Goal: Information Seeking & Learning: Learn about a topic

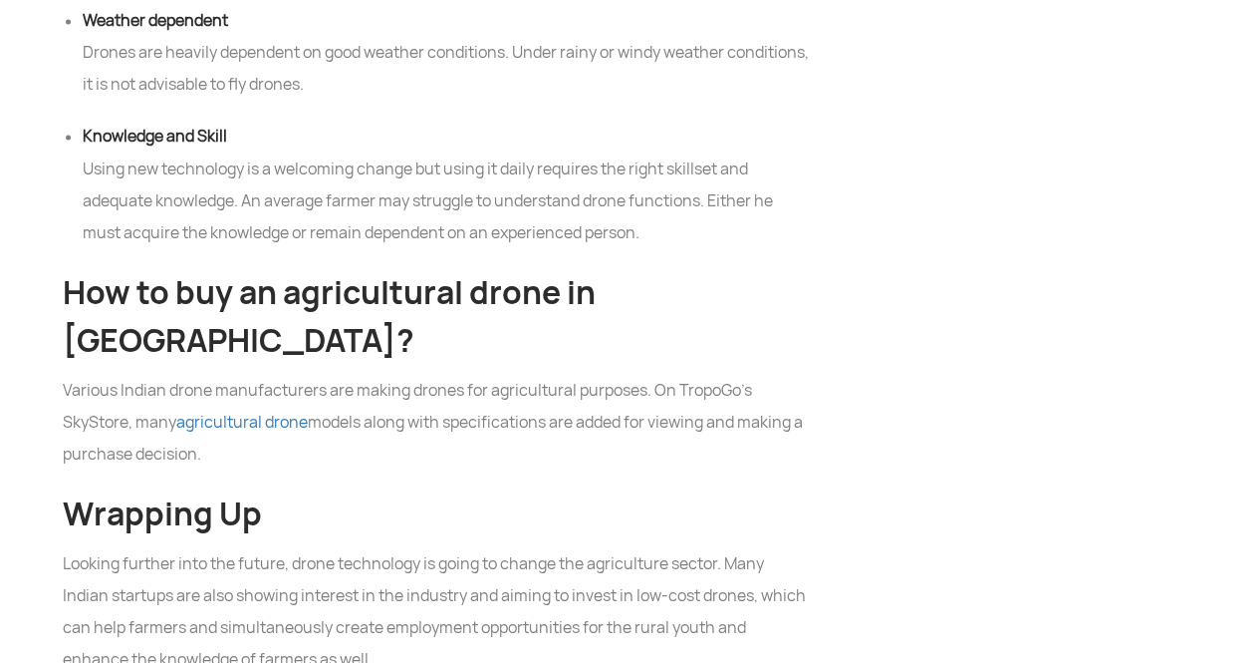
scroll to position [9292, 0]
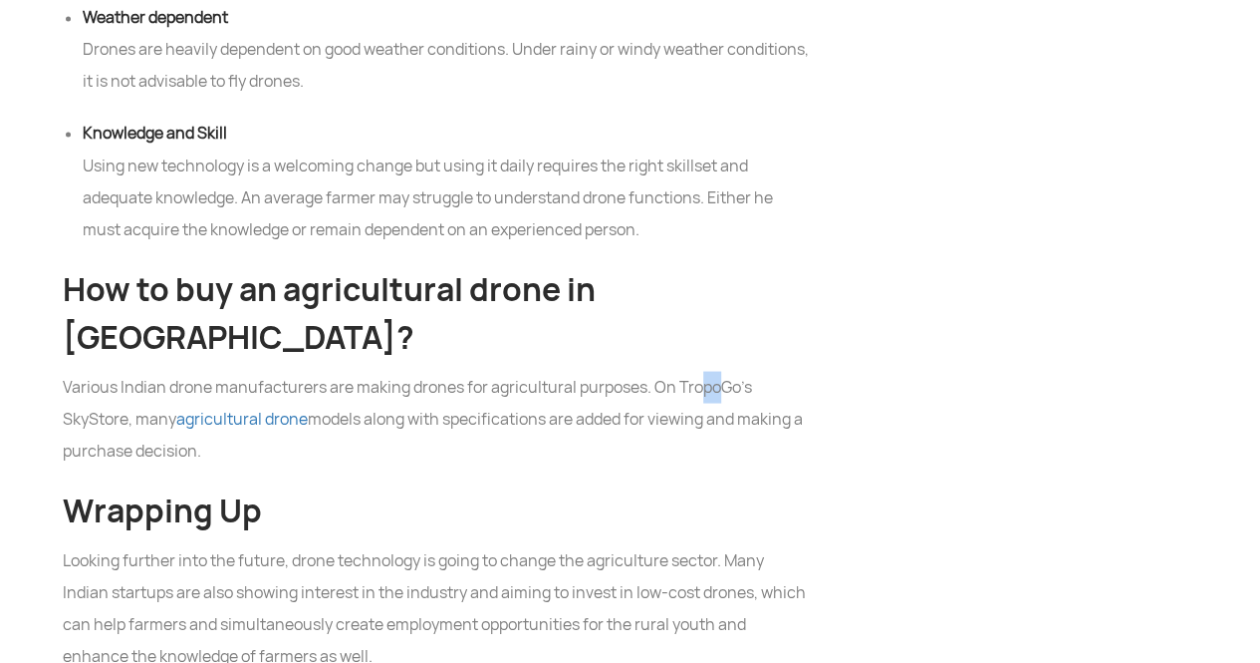
drag, startPoint x: 701, startPoint y: 236, endPoint x: 721, endPoint y: 234, distance: 20.0
click at [721, 371] on p "Various Indian drone manufacturers are making drones for agricultural purposes.…" at bounding box center [436, 419] width 747 height 96
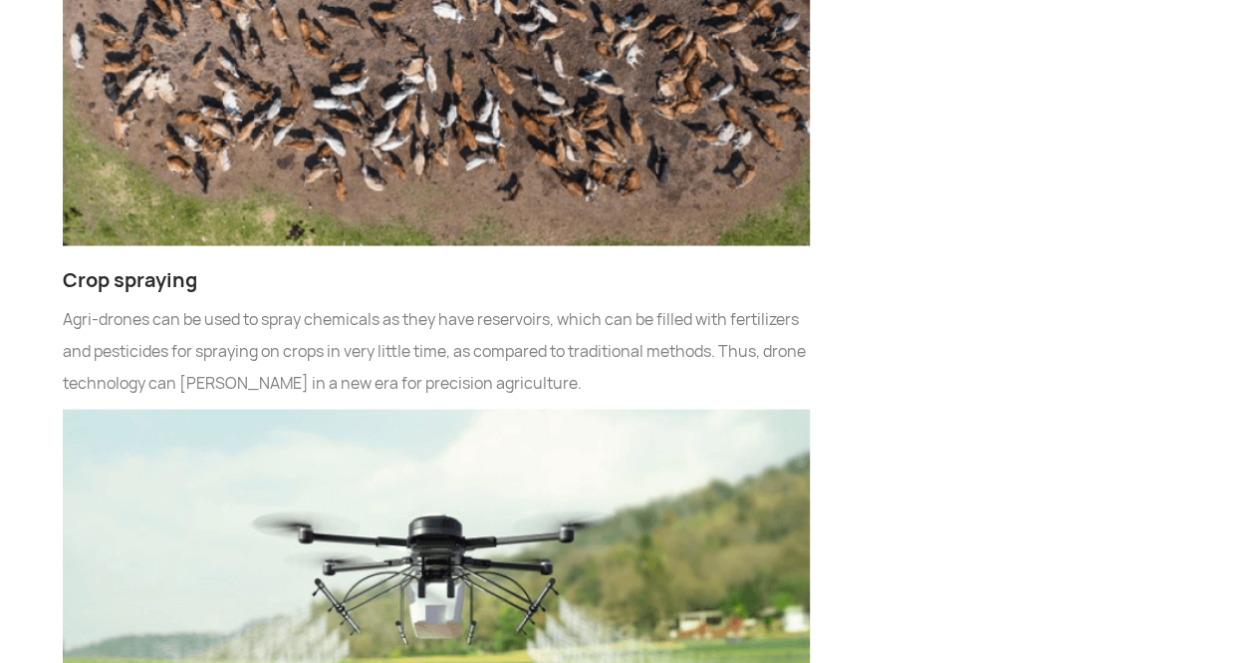
scroll to position [5547, 0]
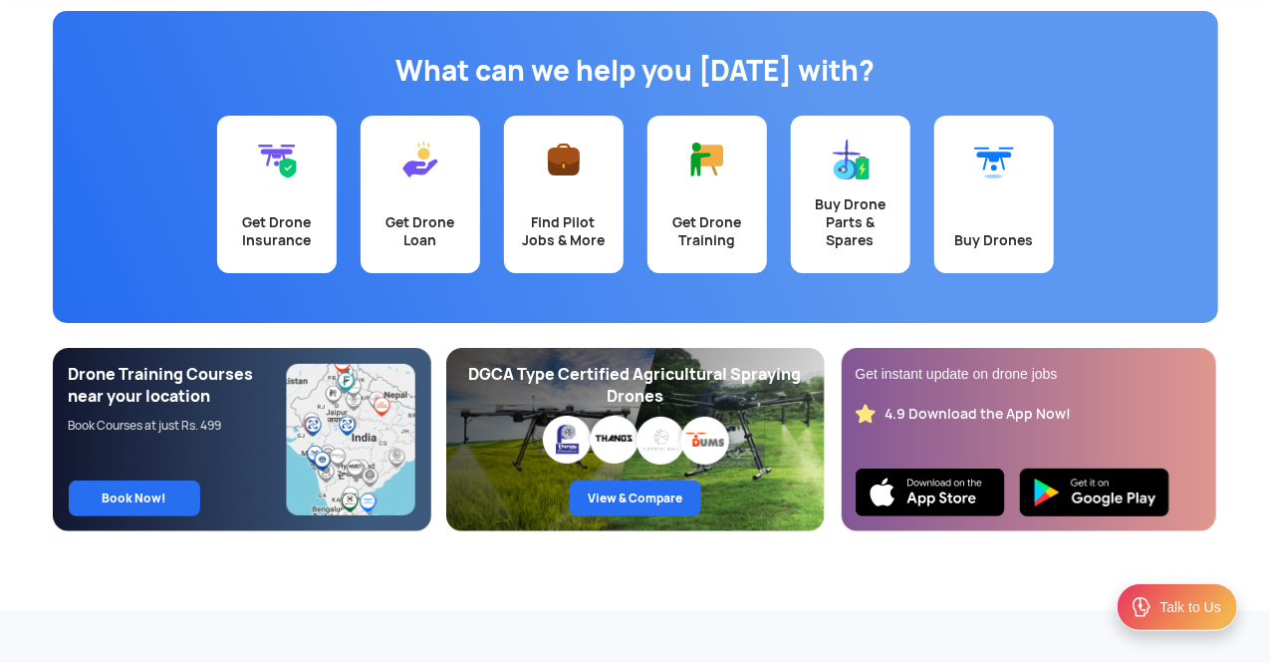
scroll to position [149, 0]
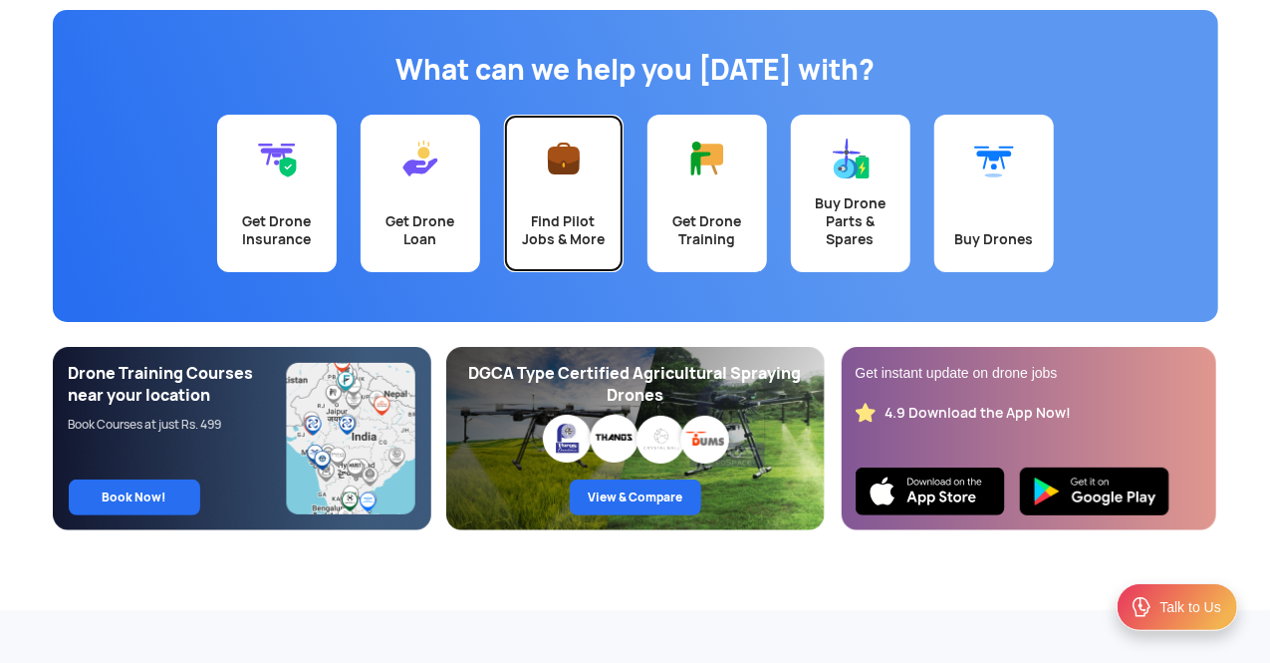
click at [542, 188] on link "Find Pilot Jobs & More" at bounding box center [564, 193] width 120 height 157
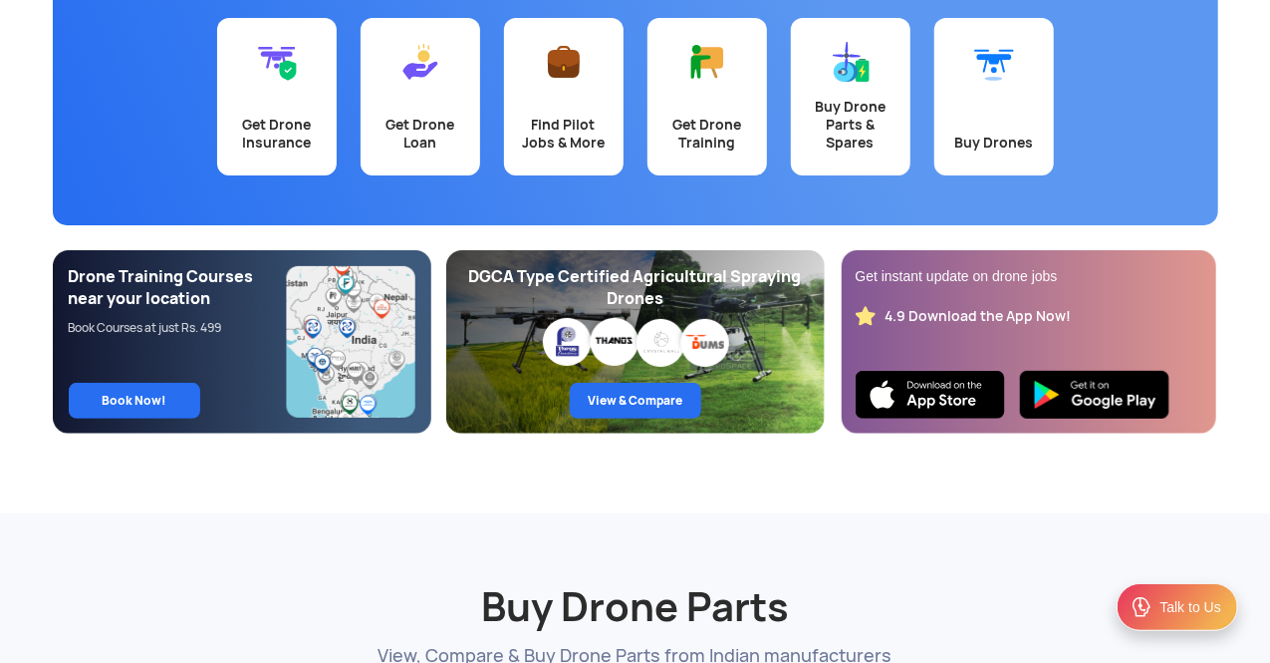
scroll to position [250, 0]
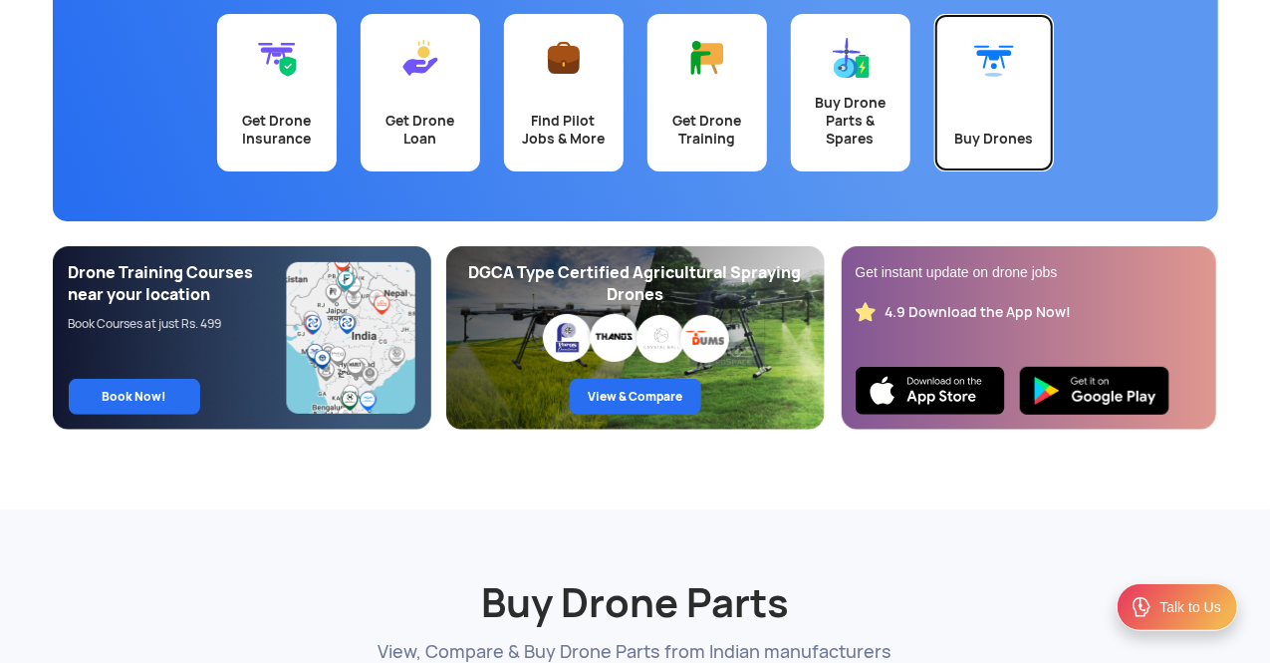
click at [984, 81] on link "Buy Drones" at bounding box center [995, 92] width 120 height 157
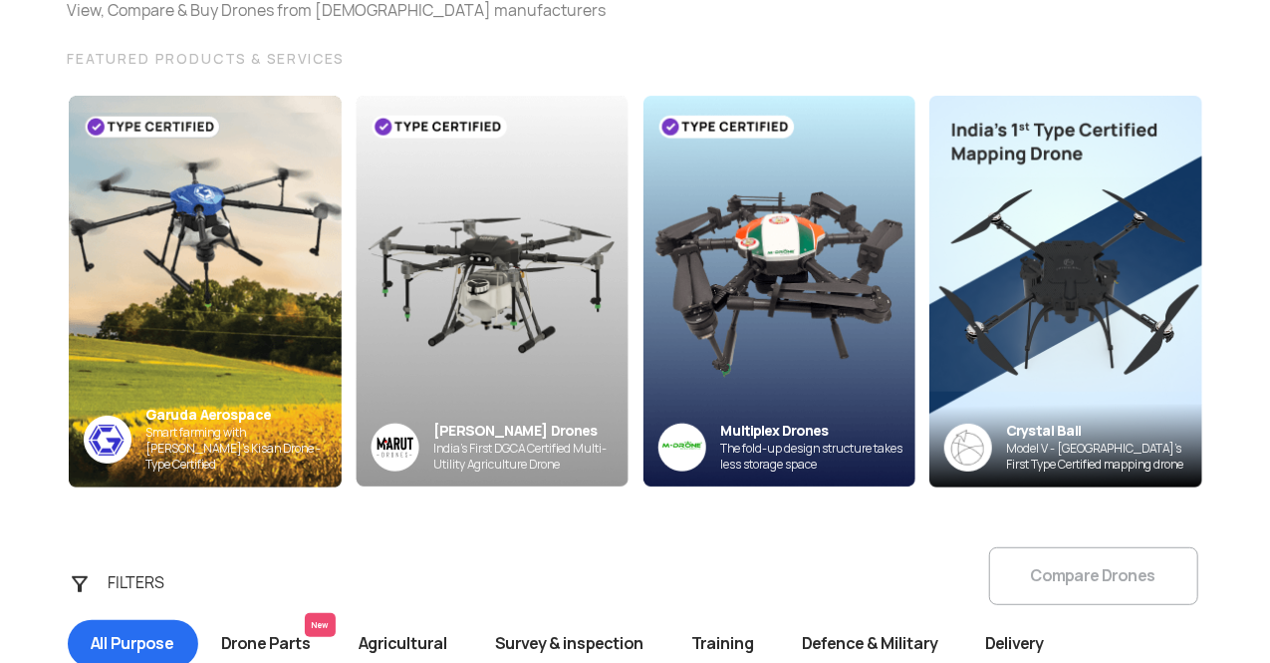
scroll to position [215, 0]
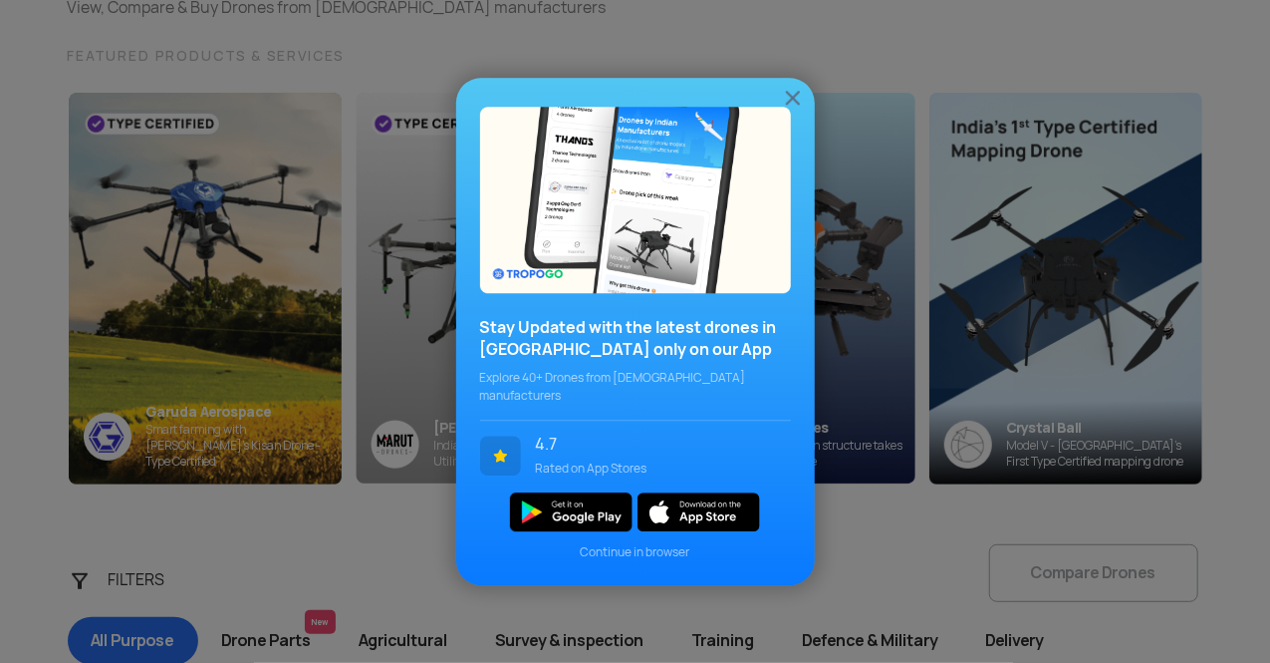
click at [297, 411] on div "Stay Updated with the latest drones in India only on our App Explore 40+ Drones…" at bounding box center [635, 331] width 1270 height 663
click at [779, 101] on div "Stay Updated with the latest drones in India only on our App Explore 40+ Drones…" at bounding box center [635, 331] width 359 height 507
click at [785, 104] on img at bounding box center [793, 98] width 24 height 24
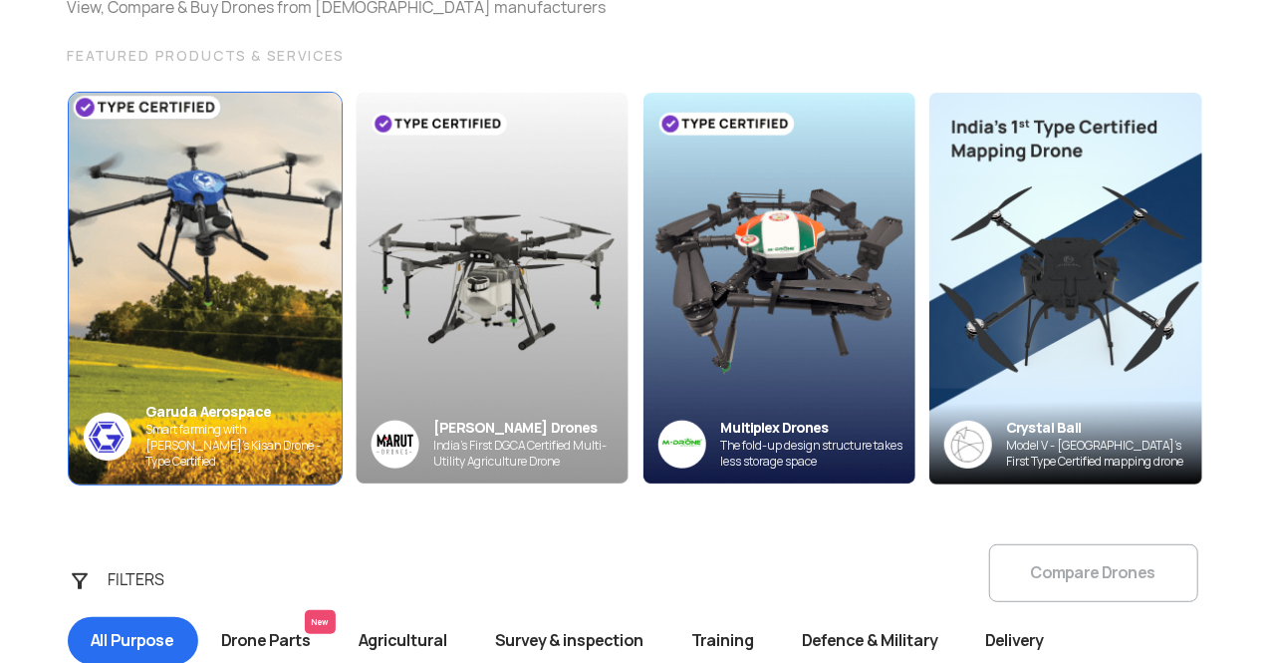
click at [297, 303] on img at bounding box center [205, 288] width 300 height 430
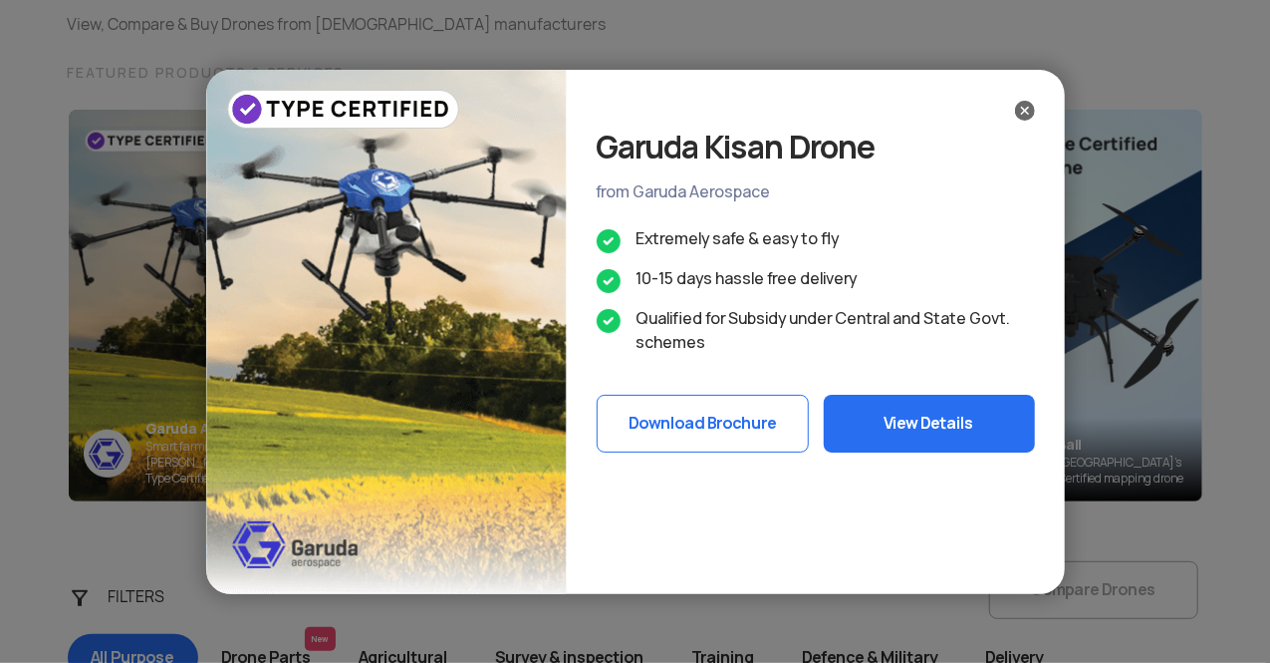
scroll to position [197, 0]
click at [267, 315] on div "Garuda Kisan Drone from Garuda Aerospace Extremely safe & easy to fly 10-15 day…" at bounding box center [635, 331] width 1270 height 663
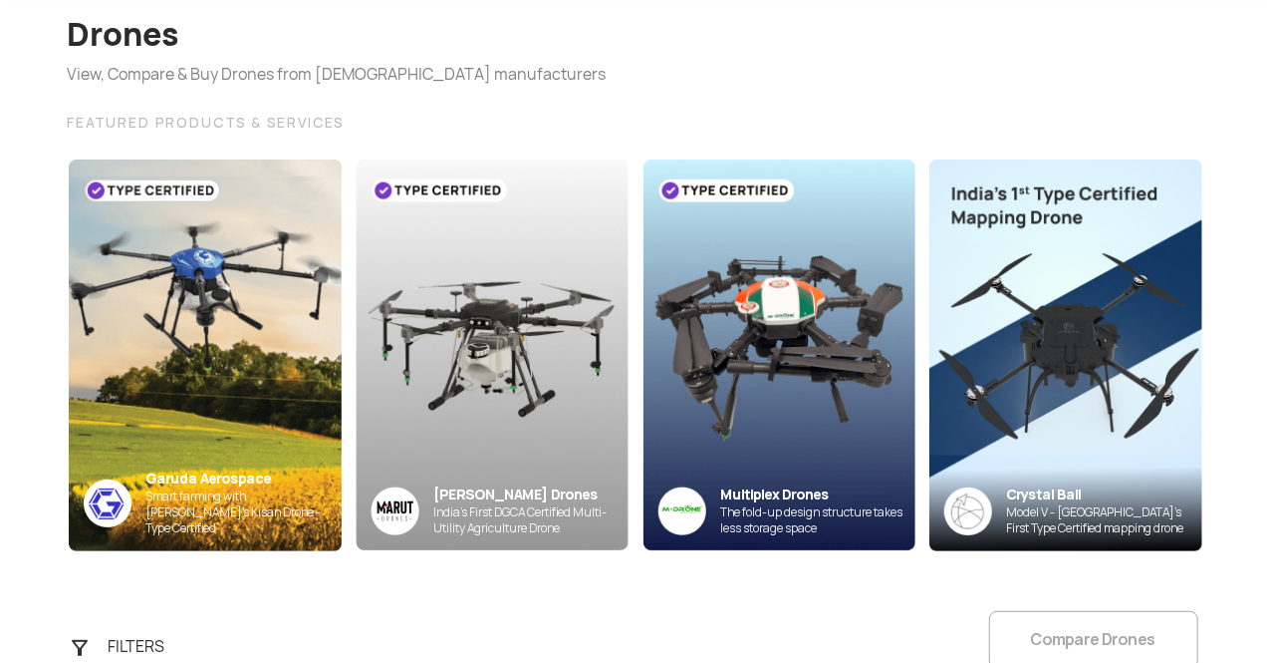
scroll to position [168, 0]
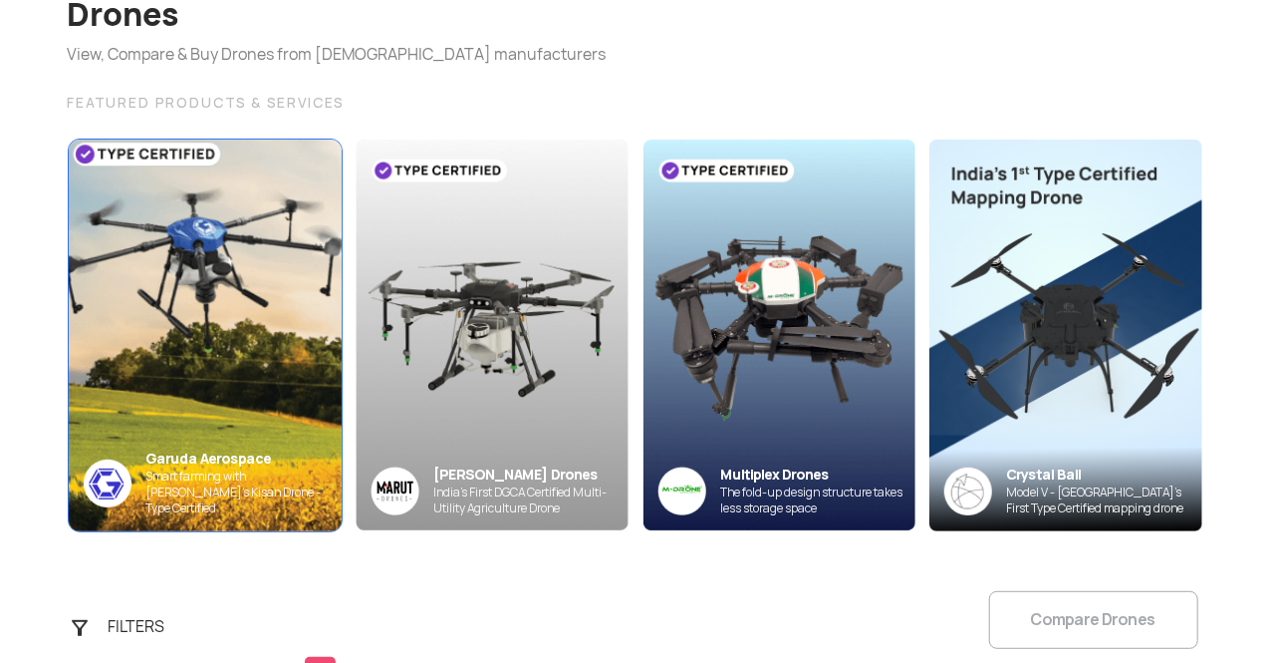
click at [306, 410] on img at bounding box center [205, 335] width 300 height 430
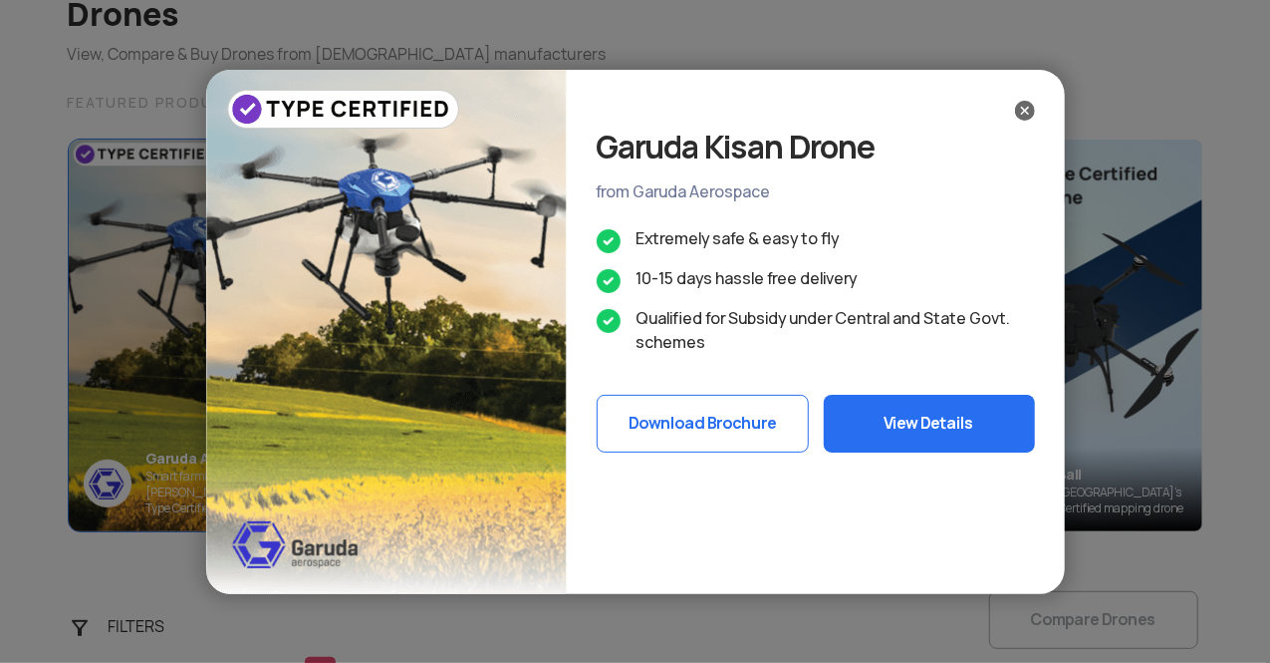
scroll to position [0, 0]
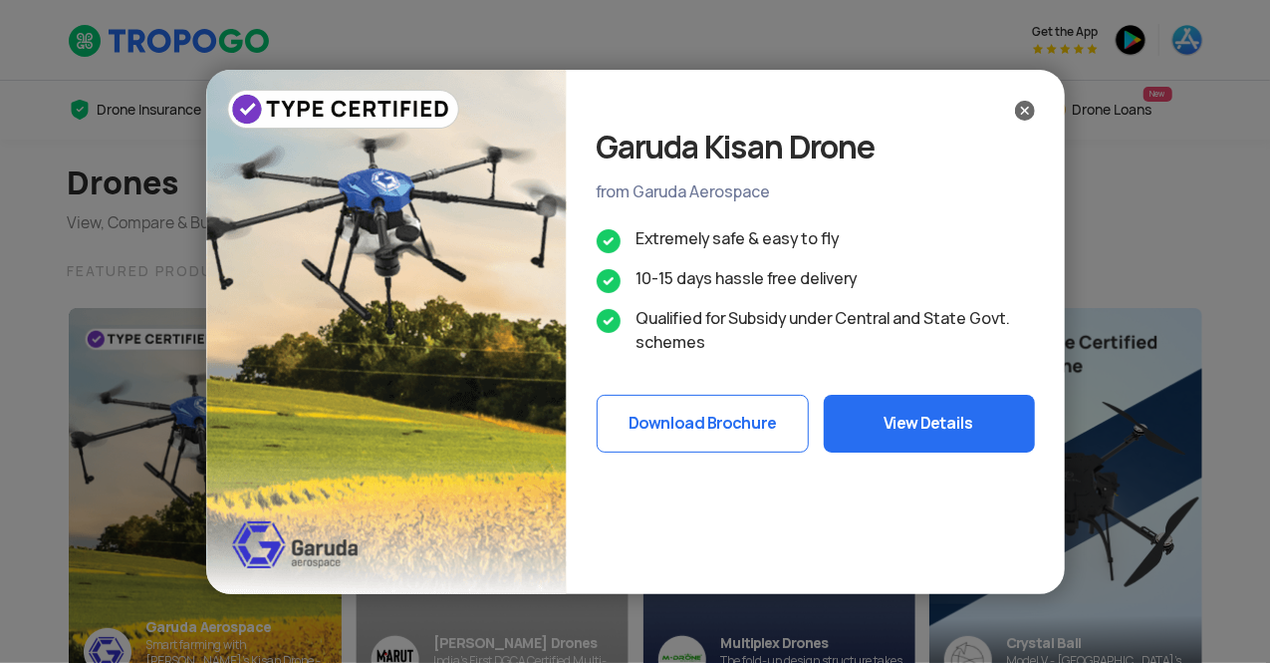
click at [518, 543] on div "Garuda Kisan Drone from Garuda Aerospace Extremely safe & easy to fly 10-15 day…" at bounding box center [635, 331] width 1270 height 663
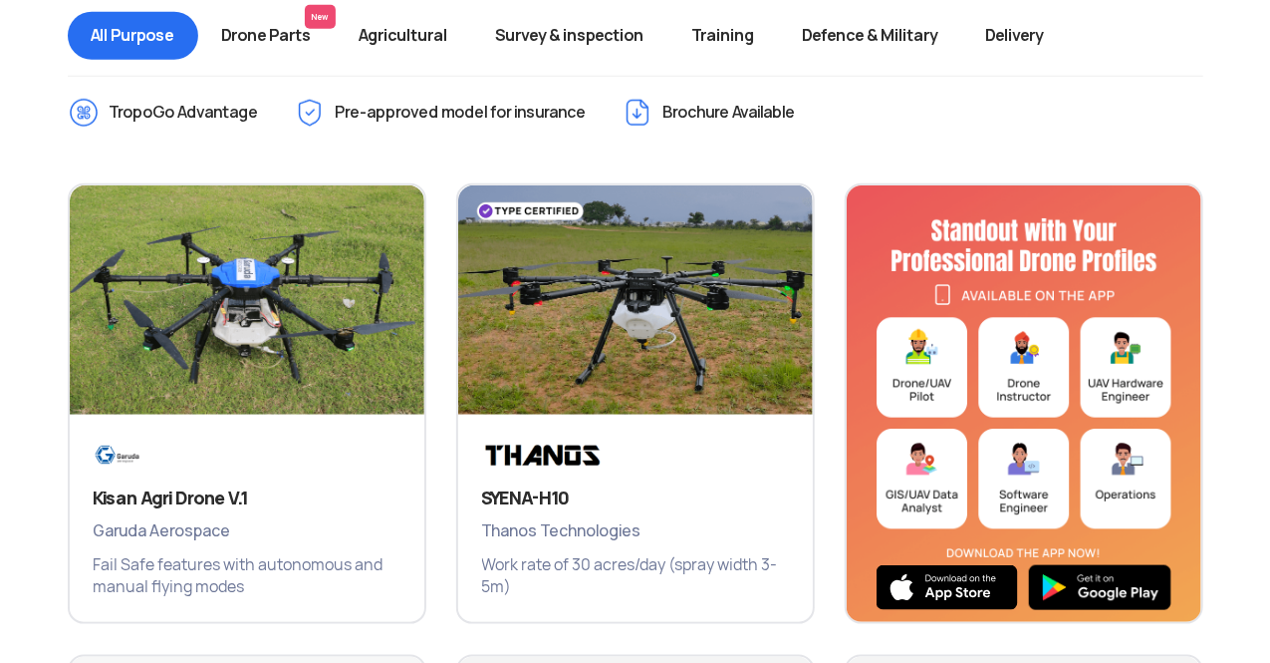
scroll to position [821, 0]
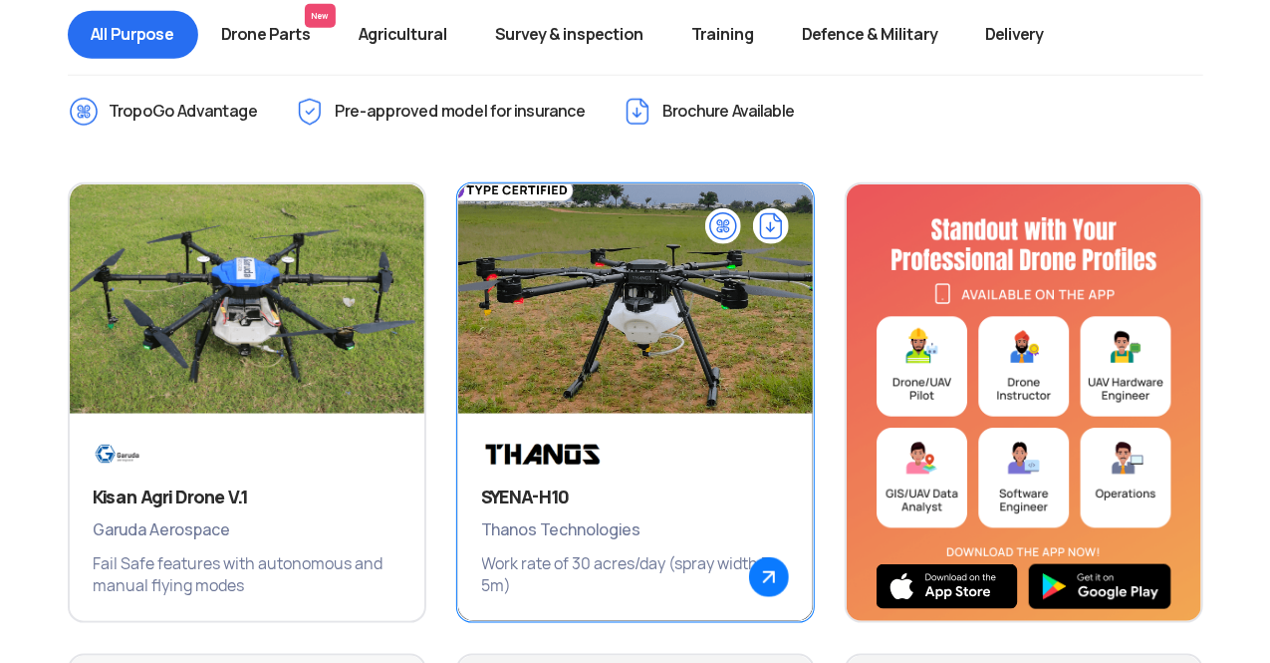
click at [600, 526] on span "Thanos Technologies" at bounding box center [635, 530] width 307 height 26
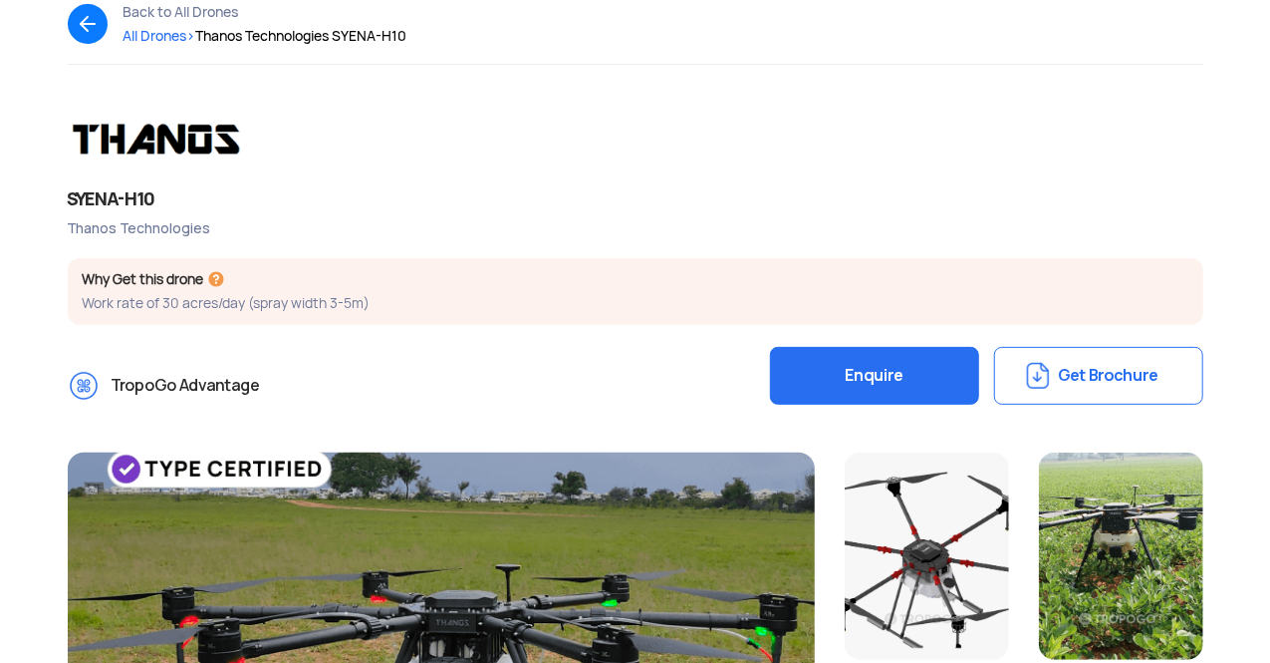
scroll to position [166, 0]
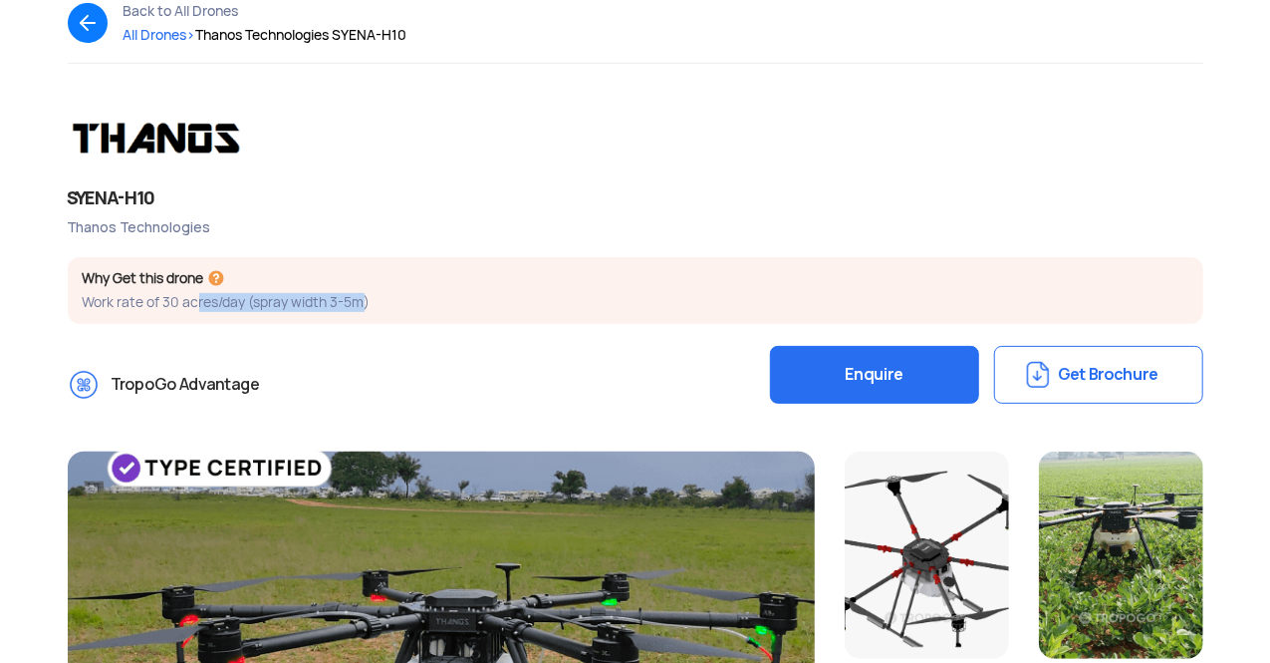
drag, startPoint x: 195, startPoint y: 298, endPoint x: 363, endPoint y: 299, distance: 167.4
click at [363, 299] on p "Work rate of 30 acres/day (spray width 3-5m)" at bounding box center [636, 302] width 1106 height 19
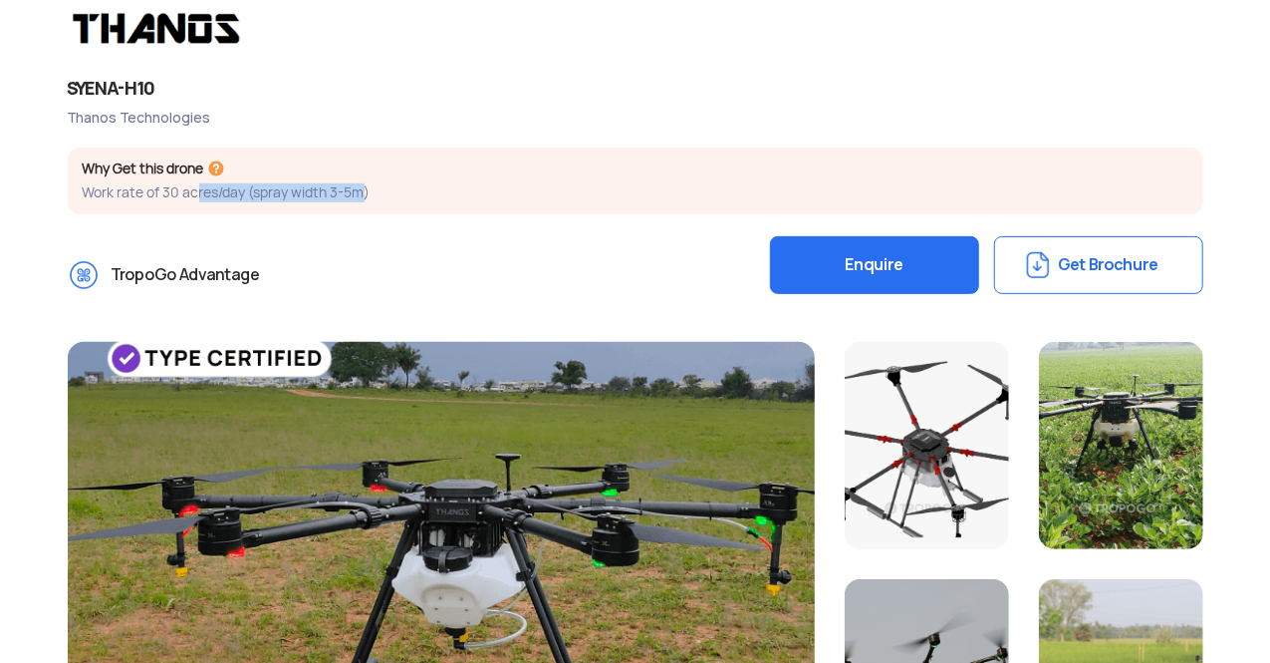
scroll to position [275, 0]
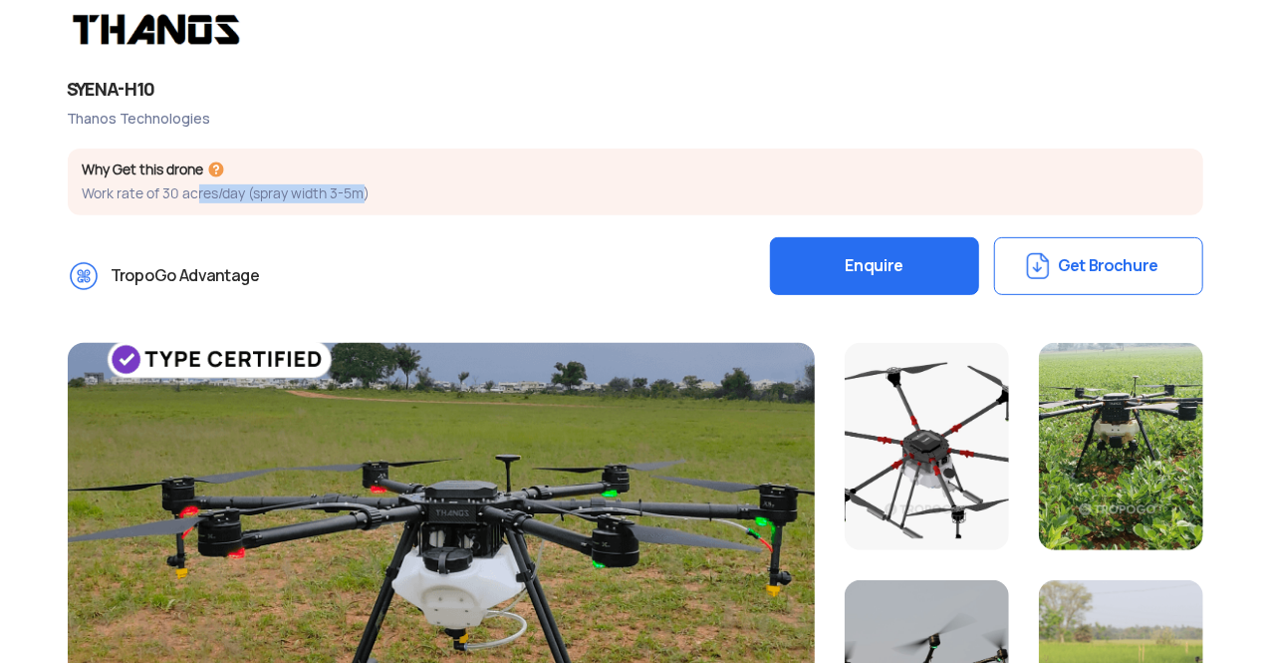
click at [1106, 240] on button "Get Brochure" at bounding box center [1098, 266] width 209 height 58
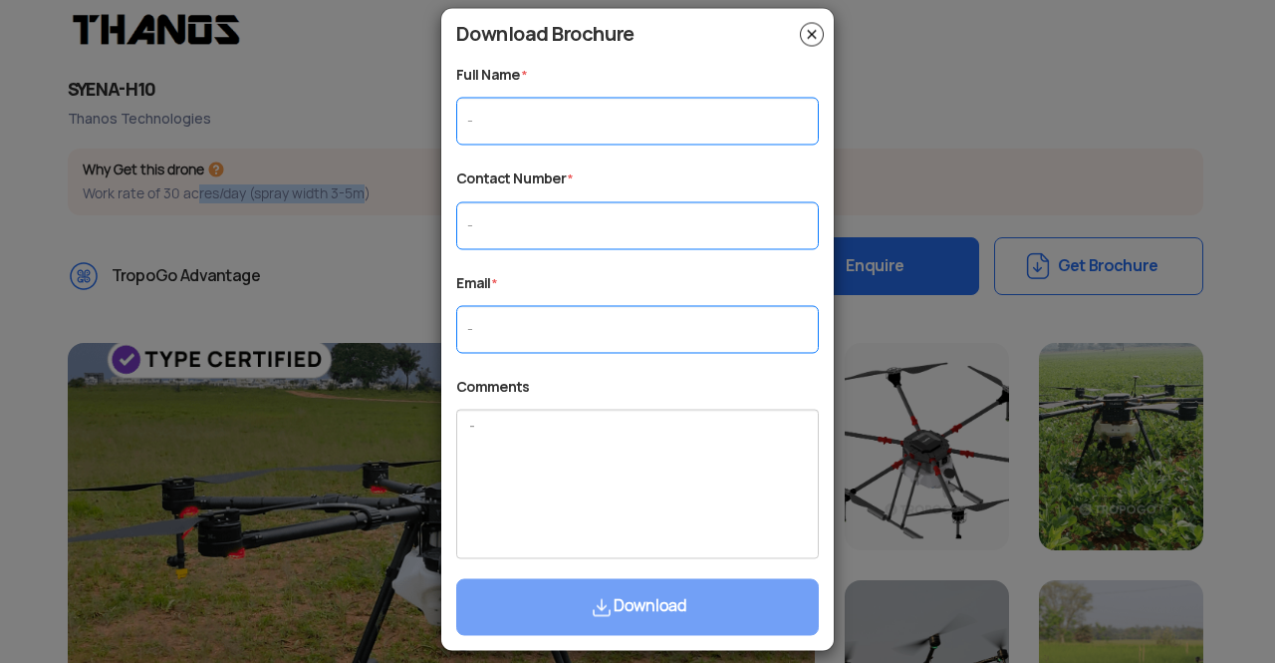
click at [809, 39] on img at bounding box center [812, 34] width 24 height 24
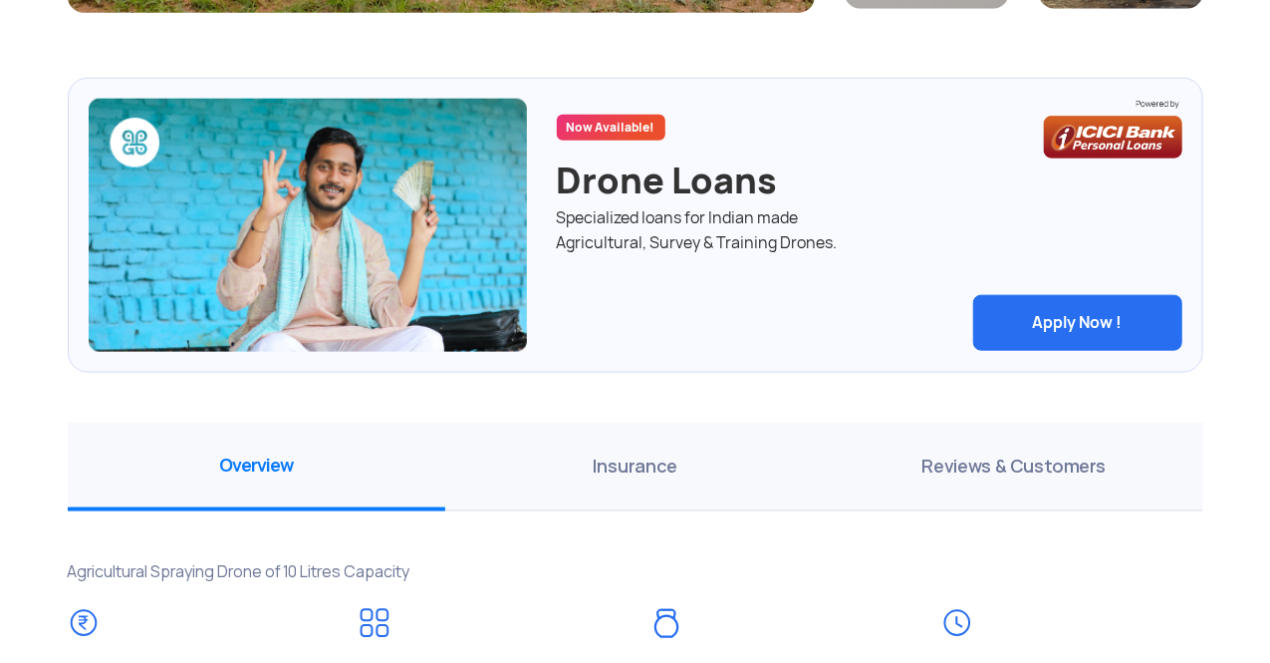
scroll to position [1052, 0]
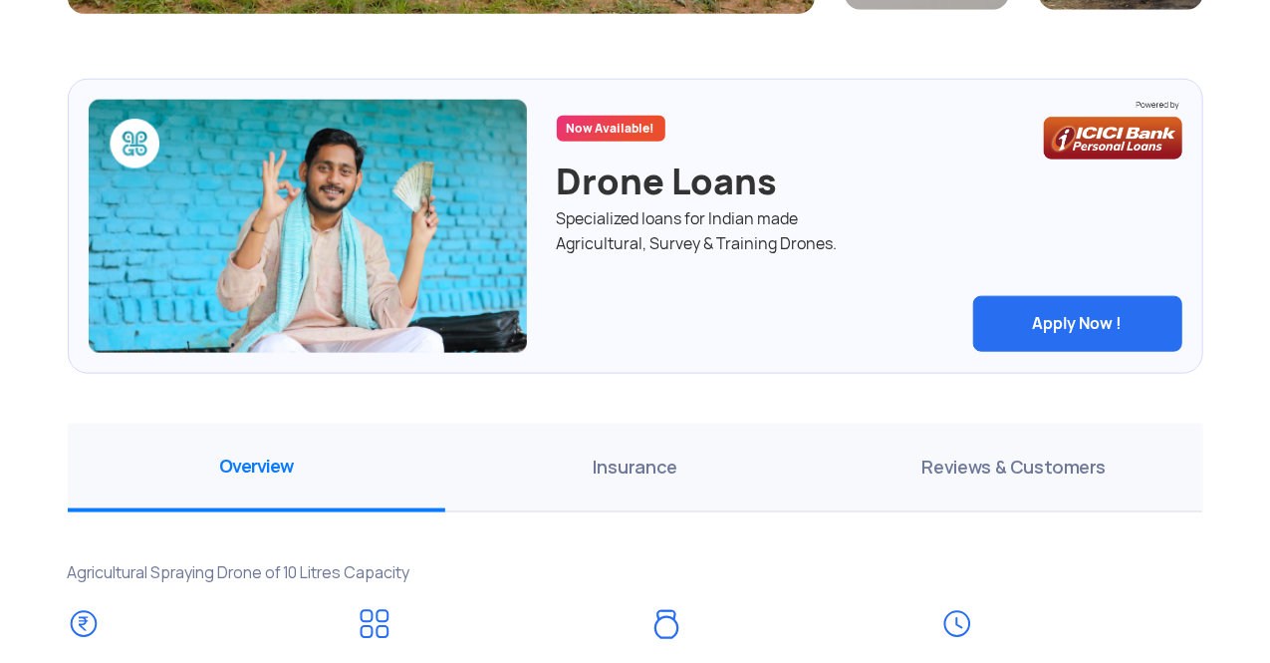
click at [608, 484] on span "Insurance" at bounding box center [634, 467] width 379 height 89
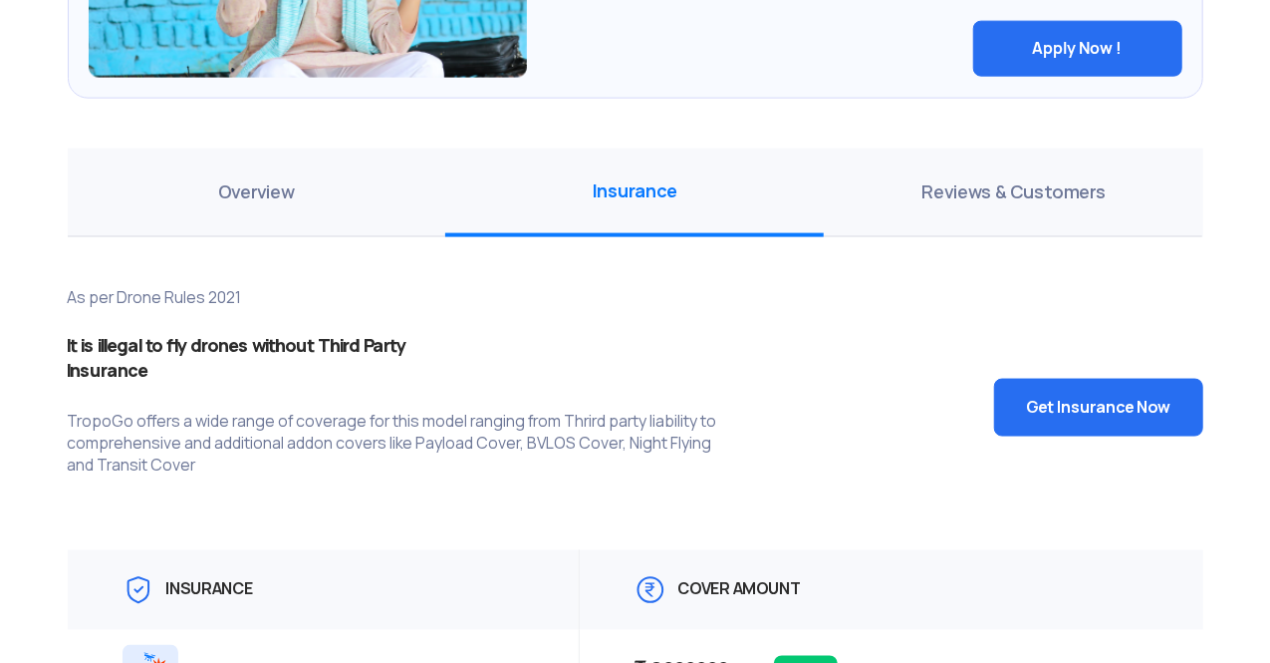
scroll to position [1195, 0]
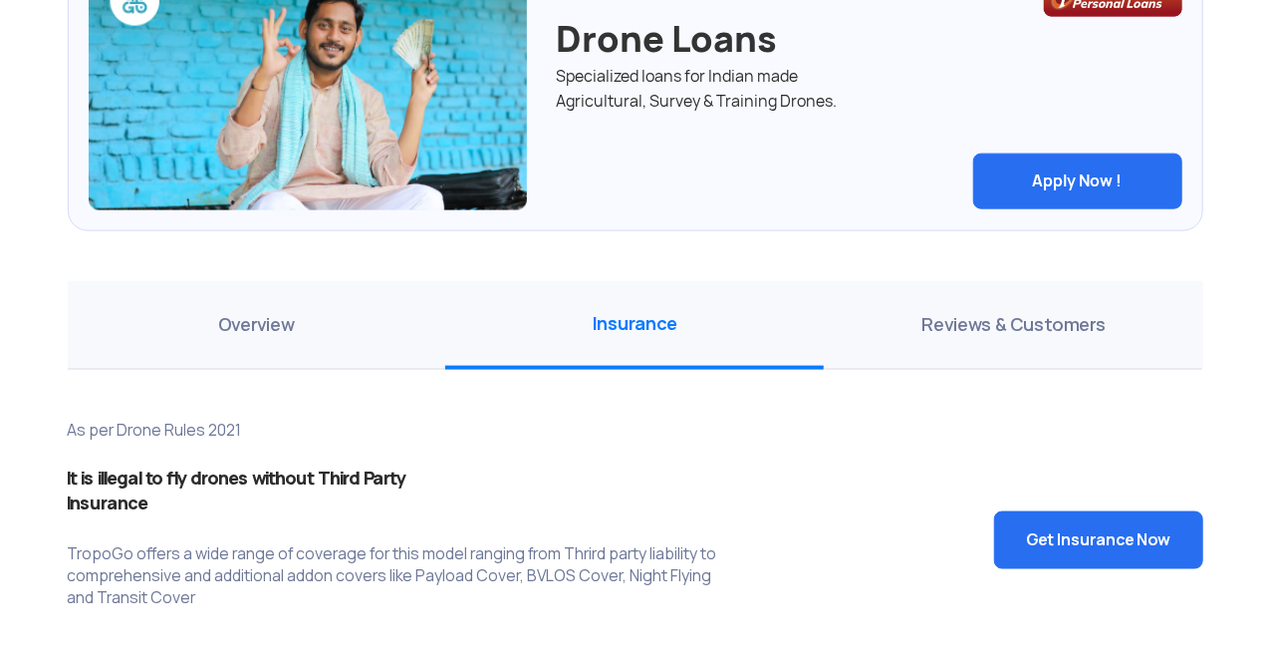
click at [832, 343] on span "Reviews & Customers" at bounding box center [1013, 325] width 379 height 89
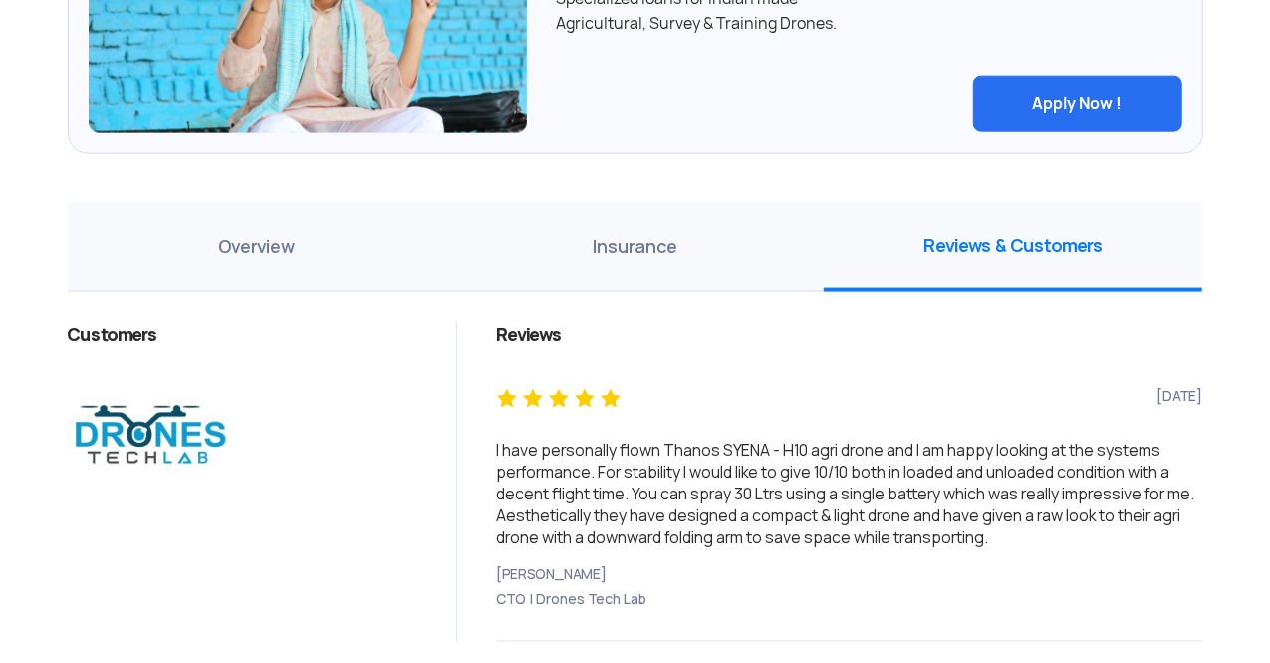
scroll to position [1222, 0]
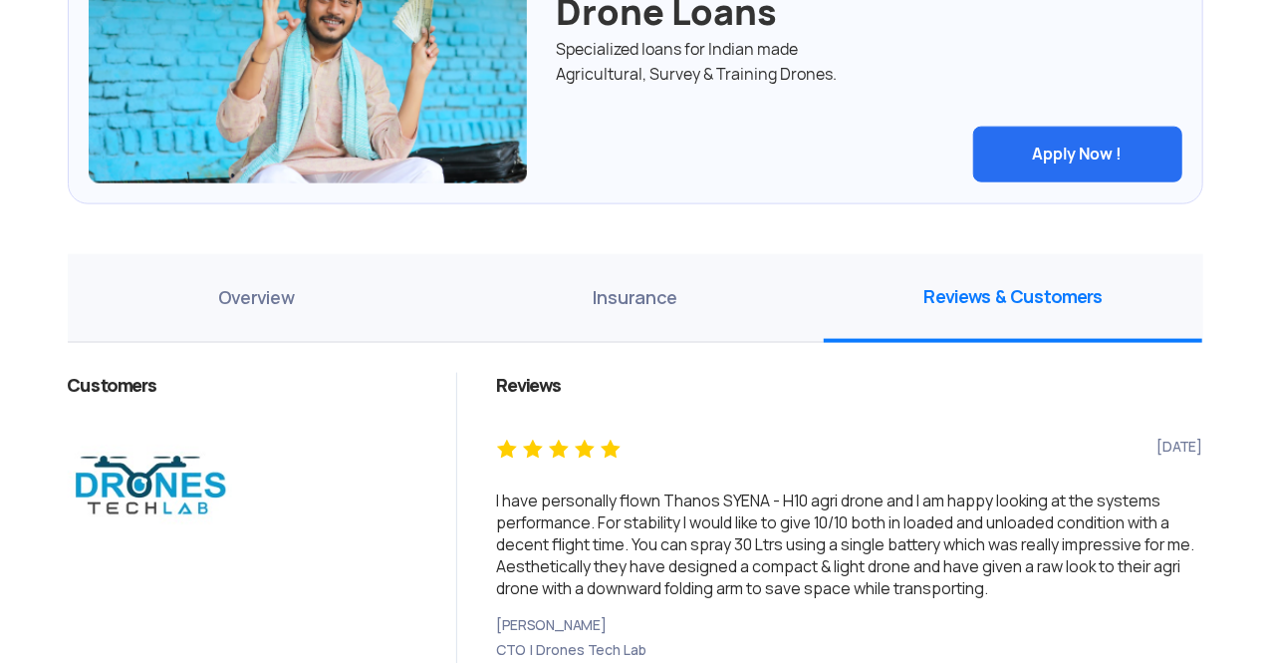
click at [297, 341] on div "Overview Insurance Reviews & Customers Agricultural Spraying Drone of 10 Litres…" at bounding box center [636, 488] width 1166 height 468
click at [259, 315] on span "Overview" at bounding box center [257, 298] width 379 height 89
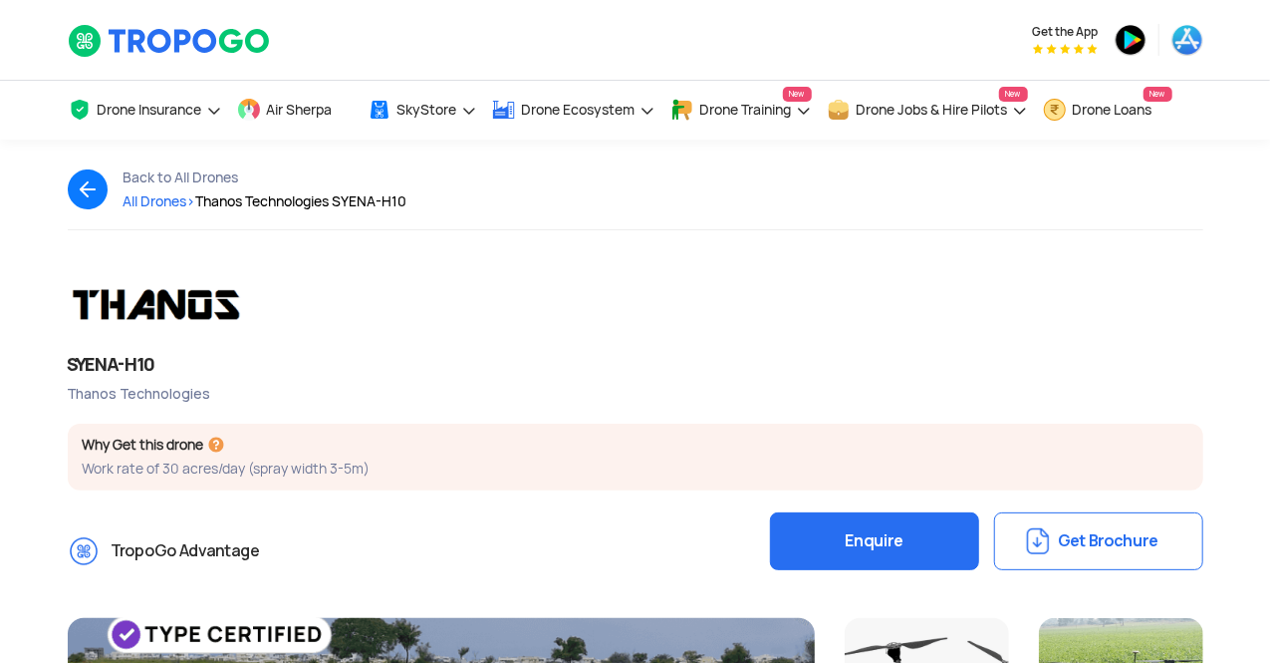
scroll to position [2, 0]
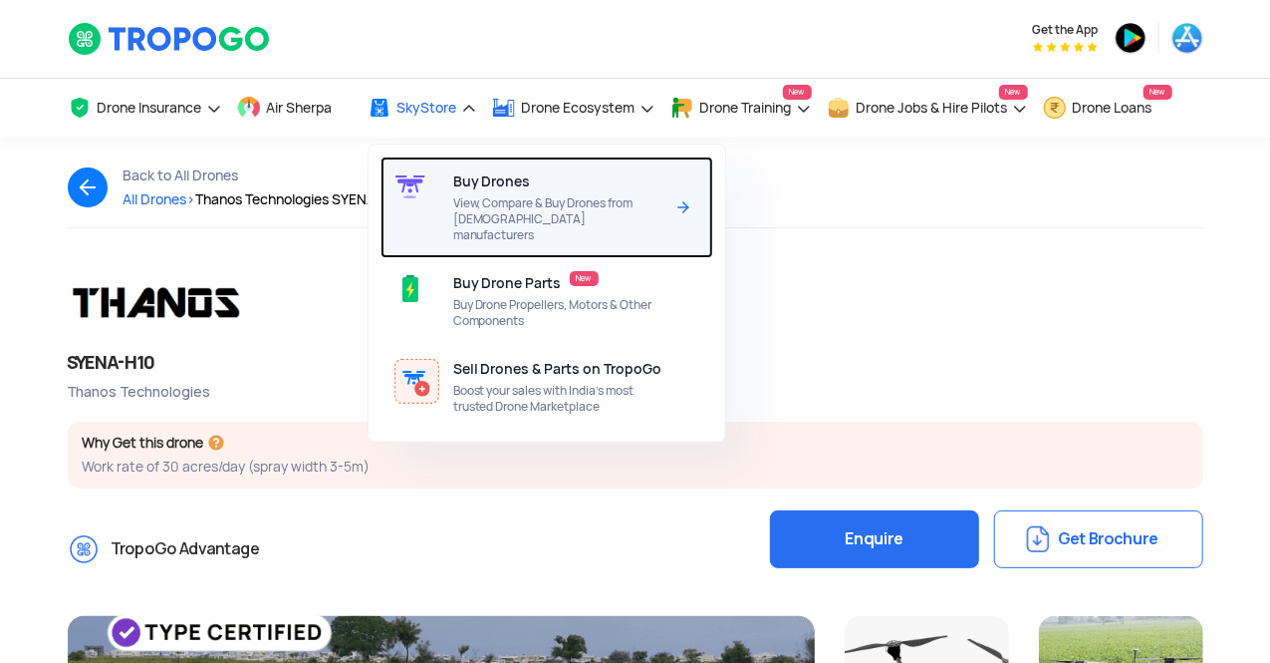
click at [434, 200] on div at bounding box center [417, 207] width 73 height 102
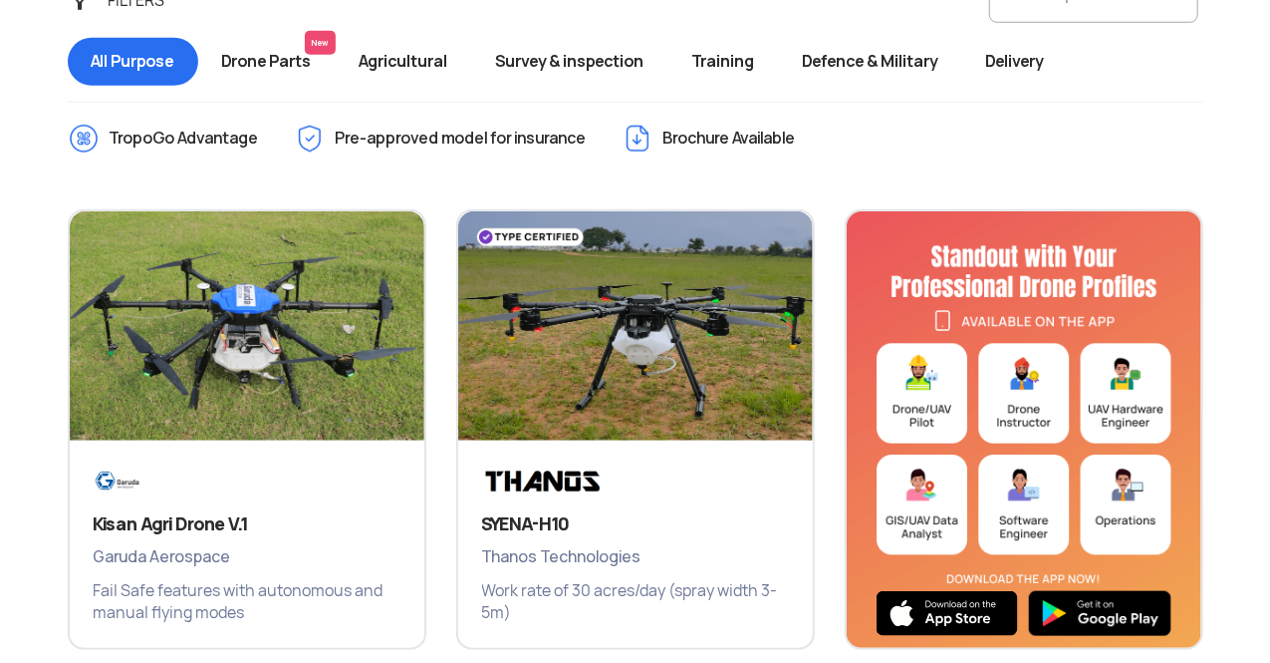
scroll to position [795, 0]
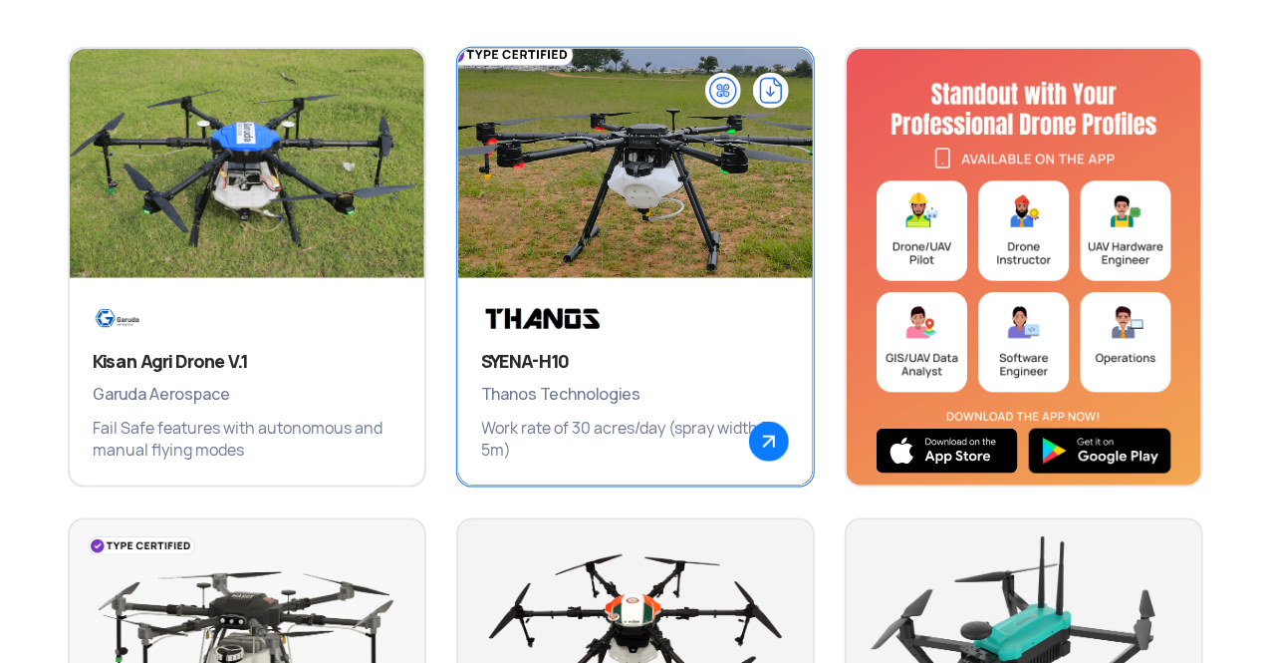
click at [588, 421] on p "Work rate of 30 acres/day (spray width 3-5m)" at bounding box center [635, 439] width 307 height 44
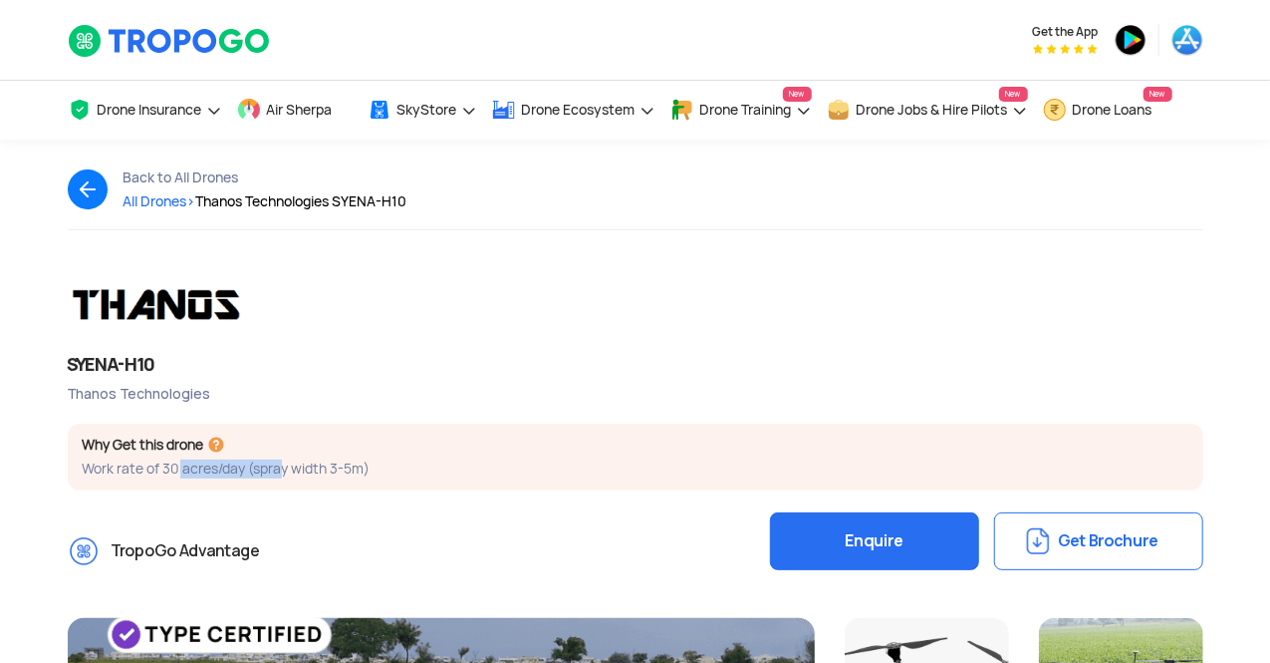
drag, startPoint x: 179, startPoint y: 458, endPoint x: 283, endPoint y: 488, distance: 107.9
click at [283, 488] on div "Why Get this drone Work rate of 30 acres/day (spray width 3-5m)" at bounding box center [636, 456] width 1136 height 67
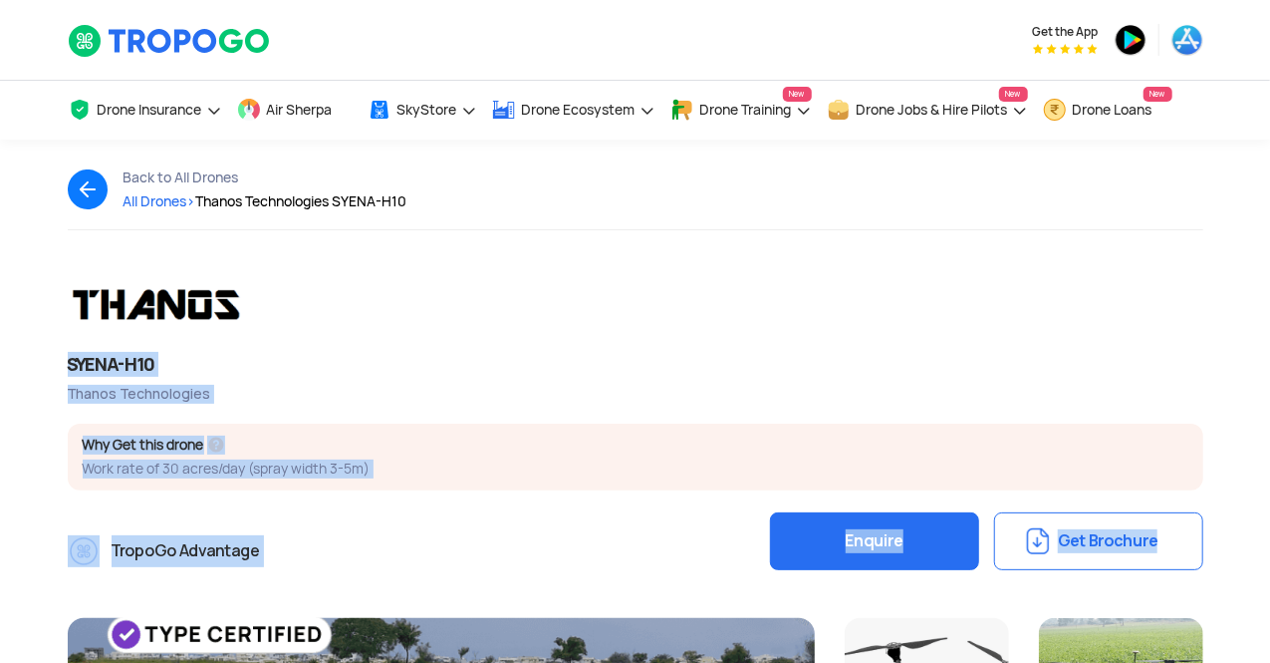
drag, startPoint x: 52, startPoint y: 311, endPoint x: 40, endPoint y: 335, distance: 26.7
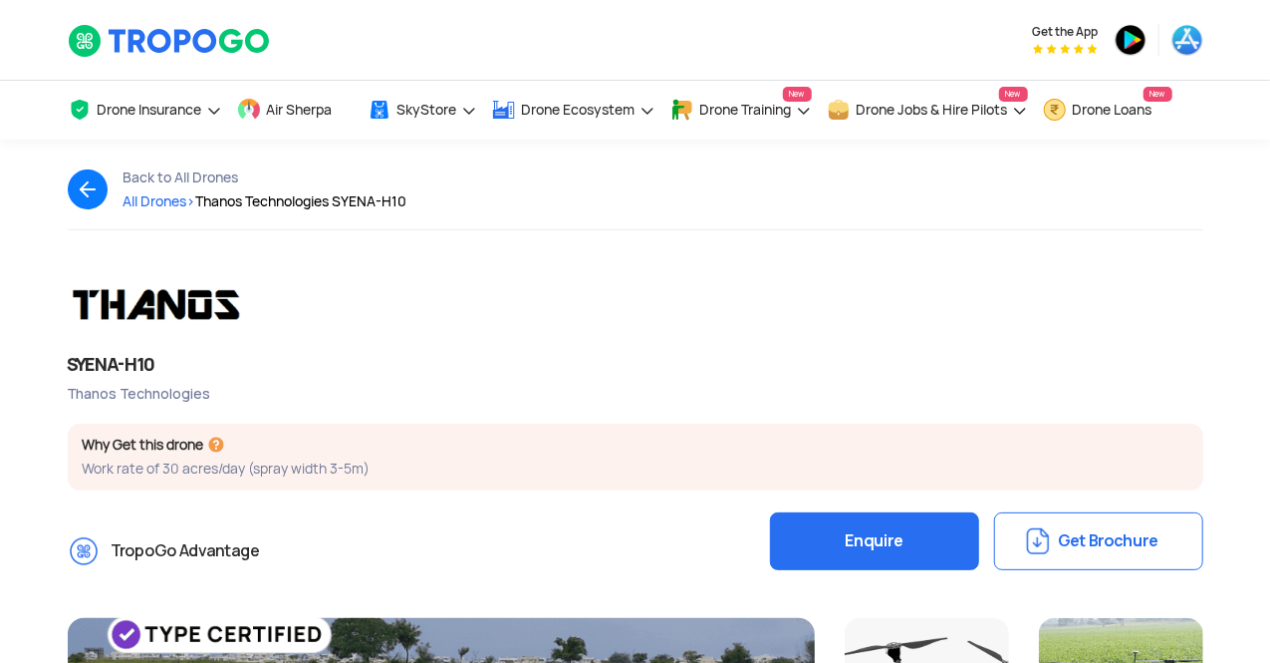
scroll to position [26, 0]
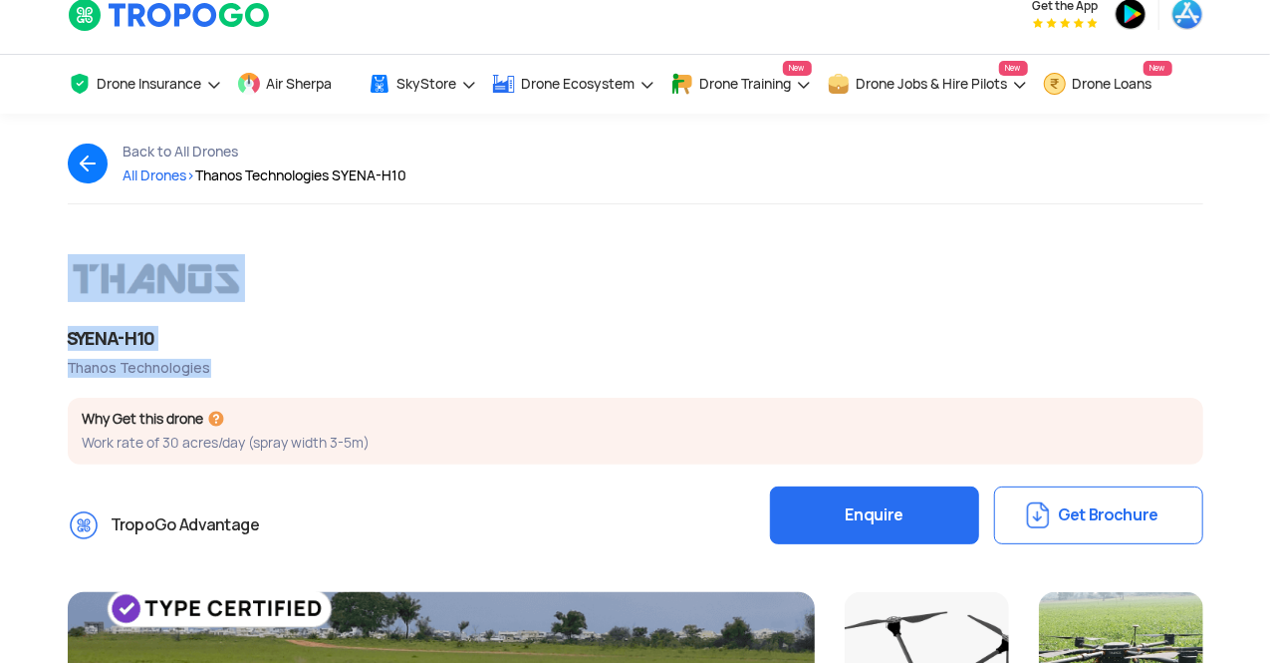
drag, startPoint x: 52, startPoint y: 278, endPoint x: 217, endPoint y: 375, distance: 191.6
click at [217, 375] on div "SYENA-H10 Thanos Technologies Why Get this drone Work rate of 30 acres/day (spr…" at bounding box center [636, 405] width 1166 height 302
copy div "SYENA-H10 Thanos Technologies"
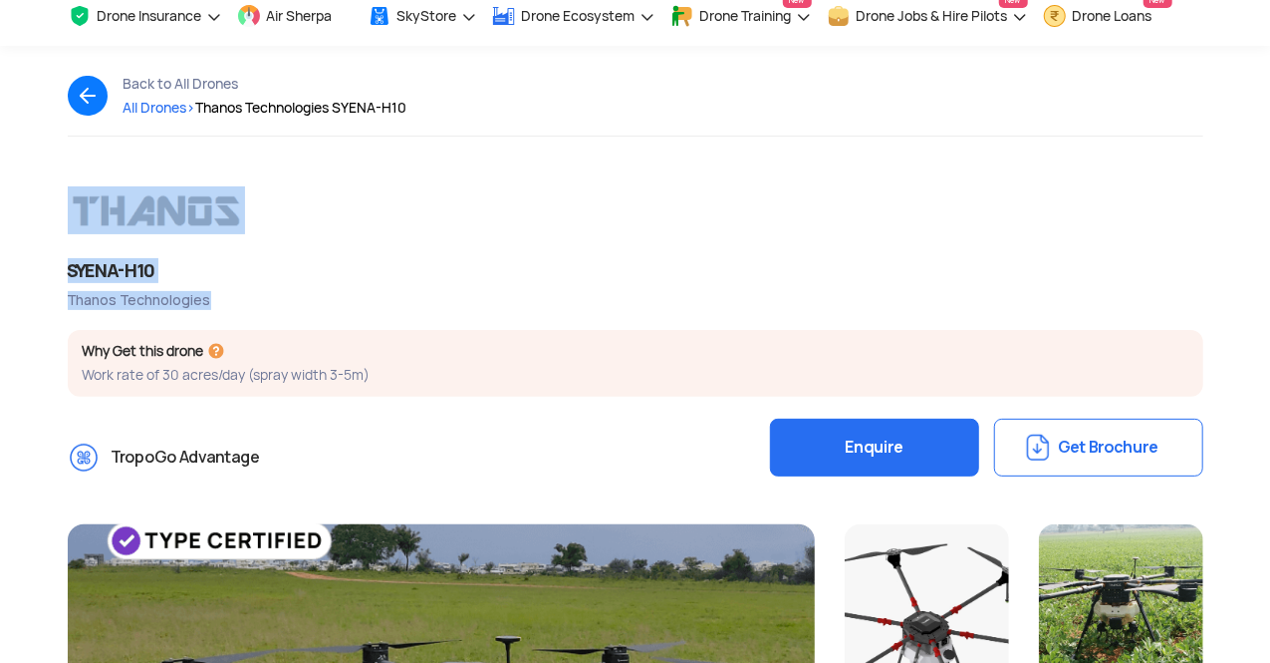
scroll to position [0, 0]
